Goal: Browse casually

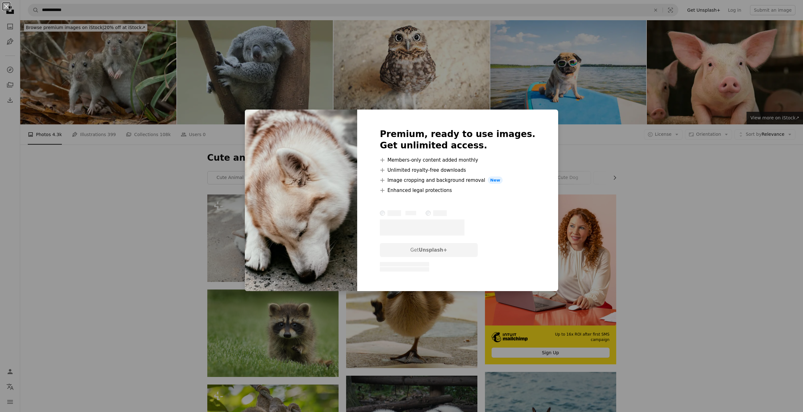
scroll to position [88, 0]
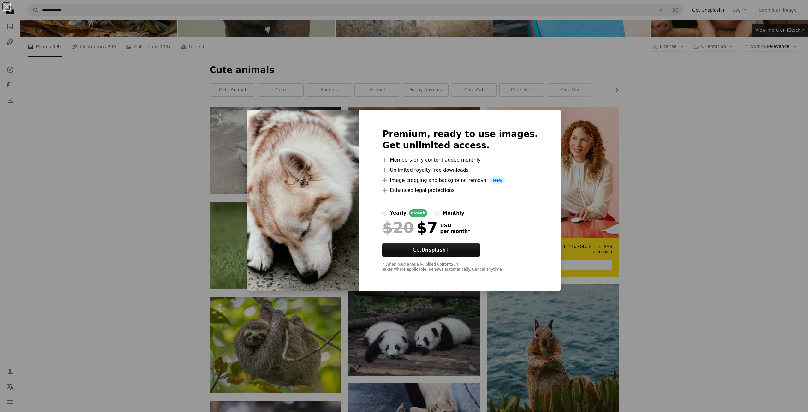
click at [675, 232] on div "An X shape Premium, ready to use images. Get unlimited access. A plus sign Memb…" at bounding box center [404, 206] width 808 height 412
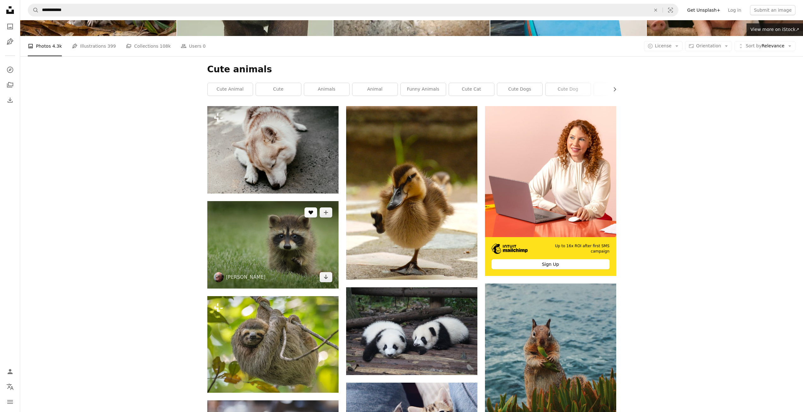
click at [311, 214] on button "A heart" at bounding box center [310, 212] width 13 height 10
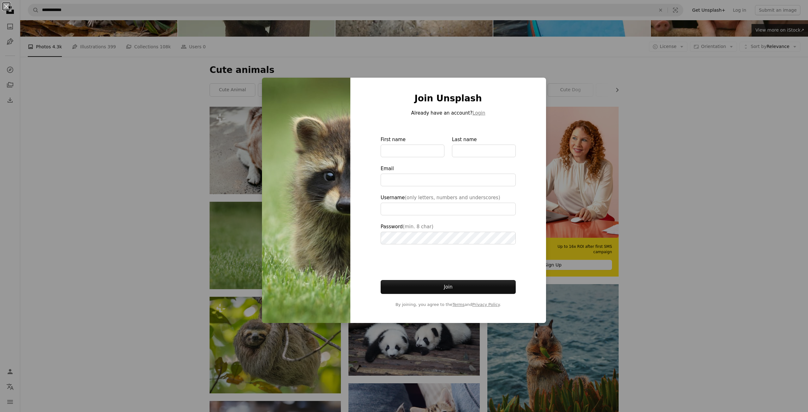
click at [639, 186] on div "An X shape Join Unsplash Already have an account? Login First name Last name Em…" at bounding box center [404, 206] width 808 height 412
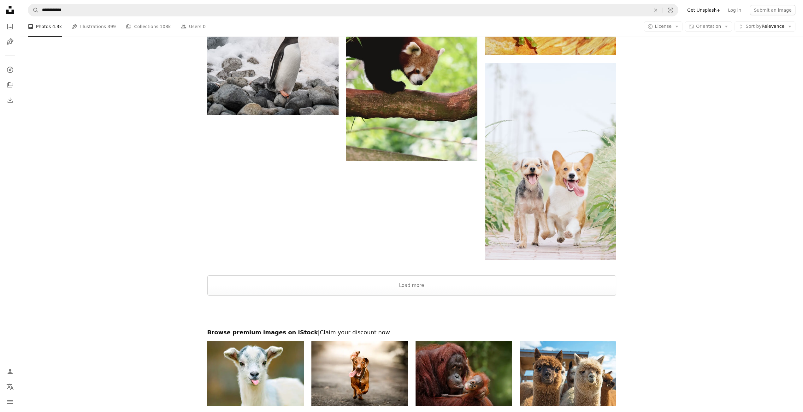
scroll to position [1098, 0]
